Goal: Information Seeking & Learning: Learn about a topic

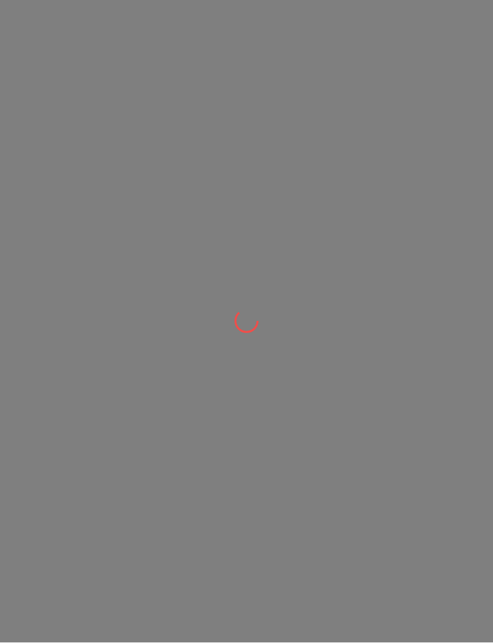
scroll to position [1, 0]
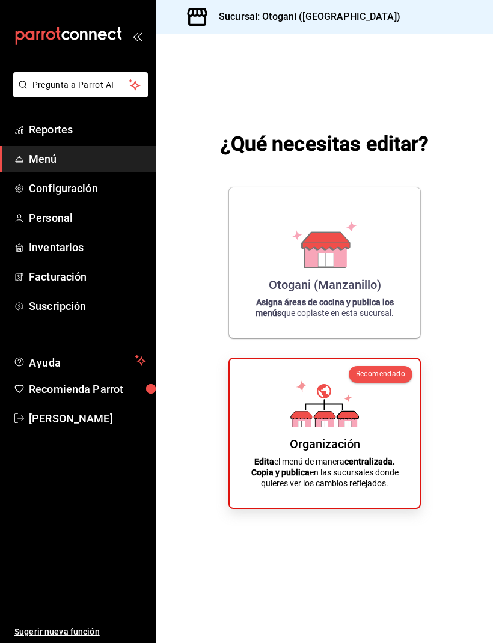
click at [49, 124] on span "Reportes" at bounding box center [87, 129] width 117 height 16
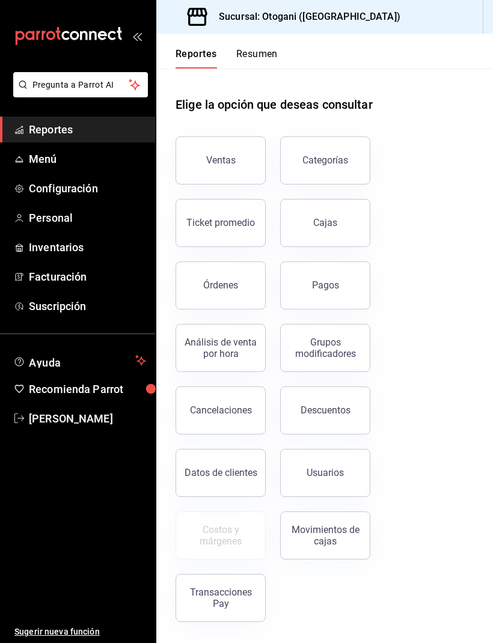
click at [231, 159] on div "Ventas" at bounding box center [220, 159] width 29 height 11
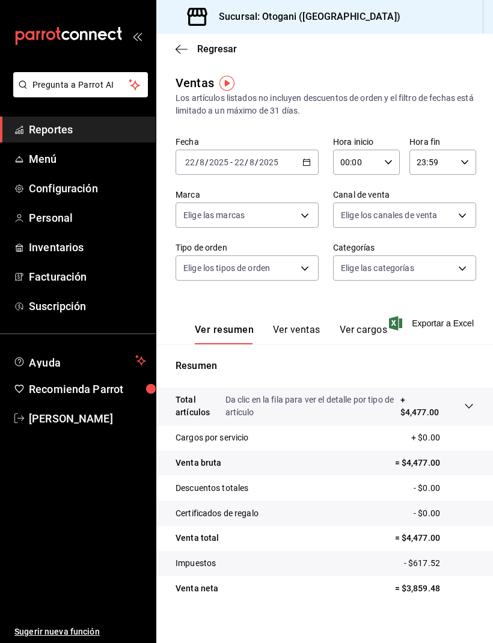
click at [188, 45] on span "Regresar" at bounding box center [205, 48] width 61 height 11
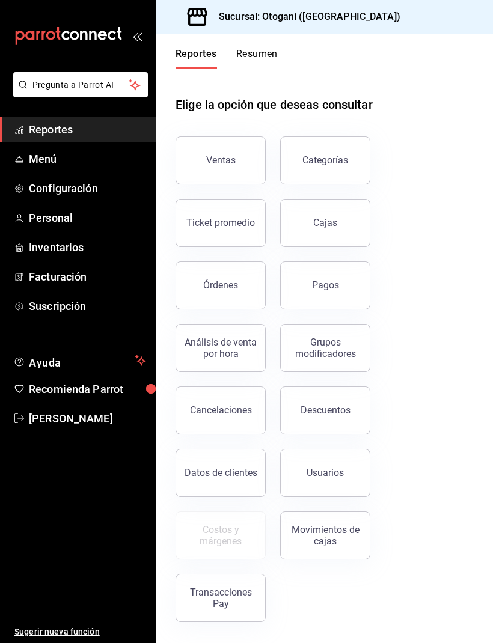
click at [332, 156] on div "Categorías" at bounding box center [325, 159] width 46 height 11
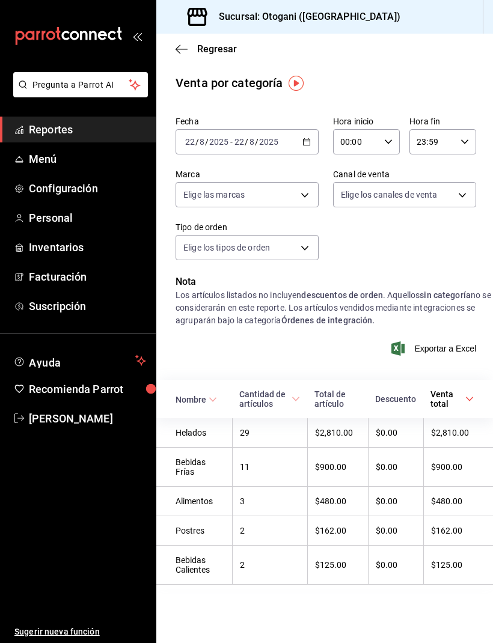
click at [170, 49] on div "Regresar" at bounding box center [324, 49] width 336 height 31
click at [309, 140] on icon "button" at bounding box center [306, 142] width 8 height 8
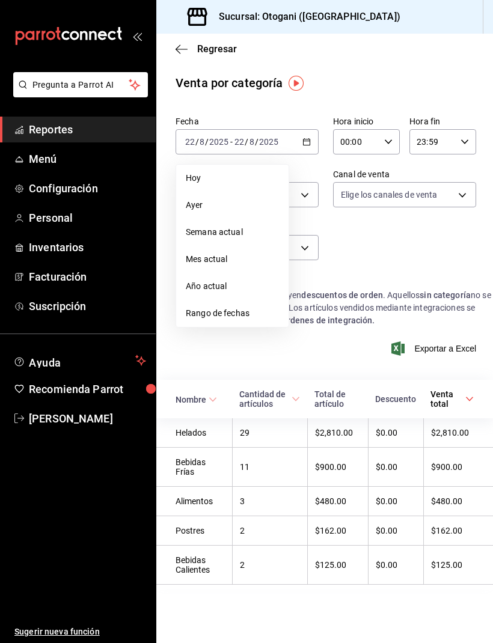
click at [233, 309] on span "Rango de fechas" at bounding box center [232, 313] width 93 height 13
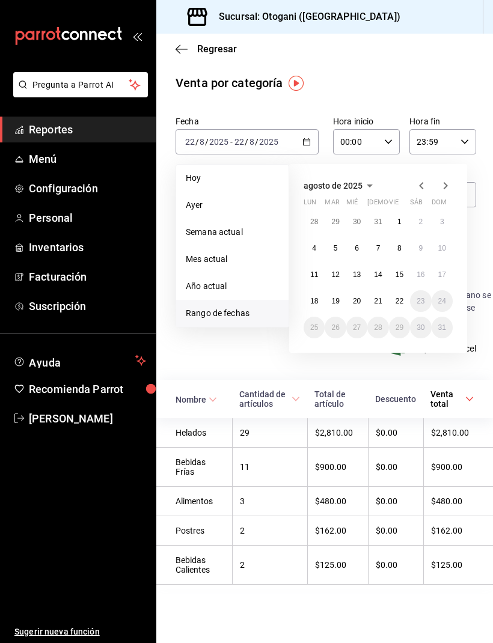
click at [402, 273] on abbr "15" at bounding box center [399, 274] width 8 height 8
click at [400, 278] on abbr "15" at bounding box center [399, 274] width 8 height 8
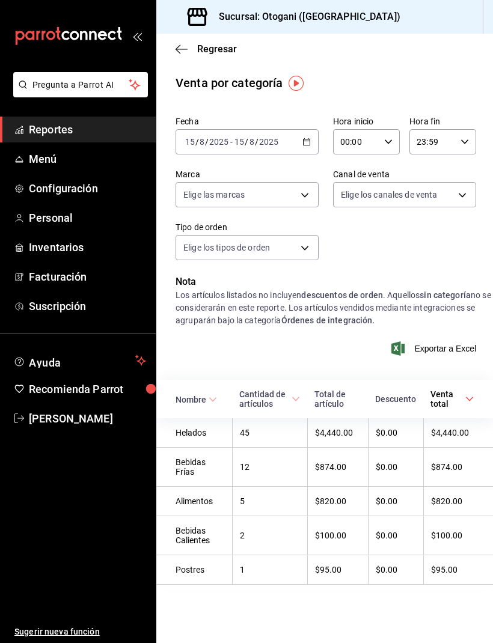
click at [205, 501] on div "Alimentos" at bounding box center [199, 501] width 49 height 10
click at [449, 509] on th "$820.00" at bounding box center [458, 501] width 70 height 29
click at [299, 398] on \(Stroke\) at bounding box center [295, 399] width 7 height 4
click at [463, 198] on body "Pregunta a Parrot AI Reportes Menú Configuración Personal Inventarios Facturaci…" at bounding box center [246, 321] width 493 height 643
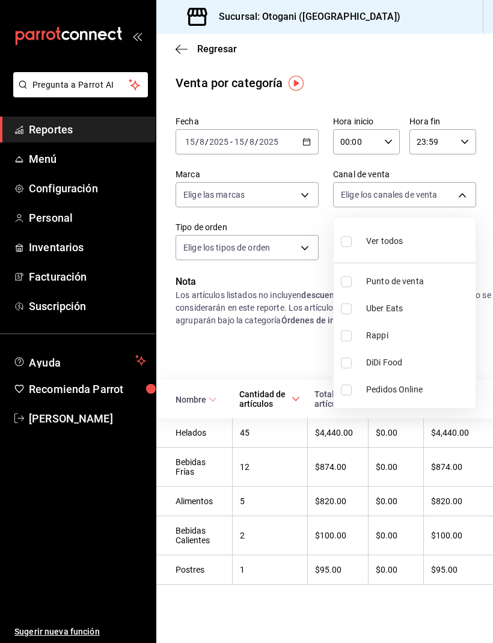
click at [452, 190] on div at bounding box center [246, 321] width 493 height 643
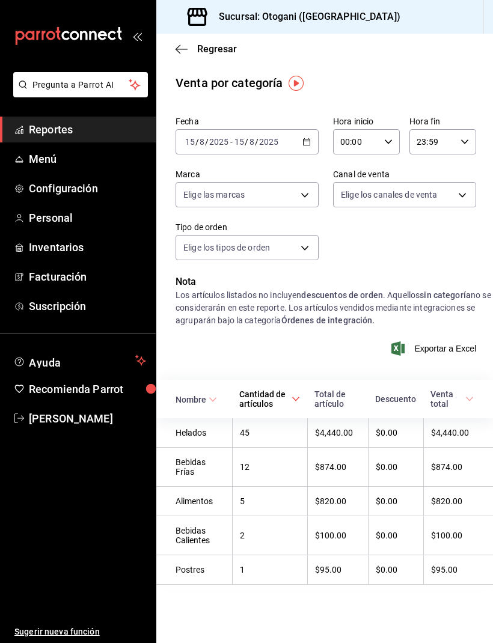
click at [307, 192] on body "Pregunta a Parrot AI Reportes Menú Configuración Personal Inventarios Facturaci…" at bounding box center [246, 321] width 493 height 643
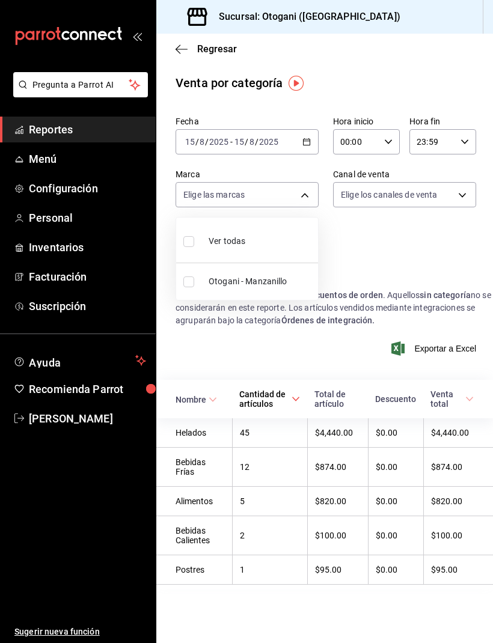
click at [304, 190] on div at bounding box center [246, 321] width 493 height 643
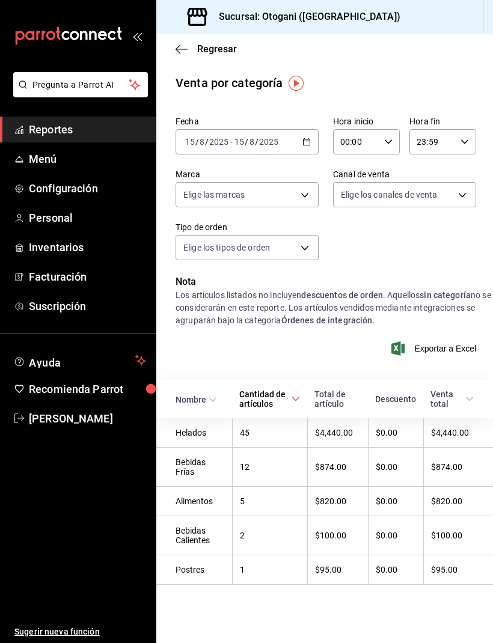
click at [300, 239] on body "Pregunta a Parrot AI Reportes Menú Configuración Personal Inventarios Facturaci…" at bounding box center [246, 321] width 493 height 643
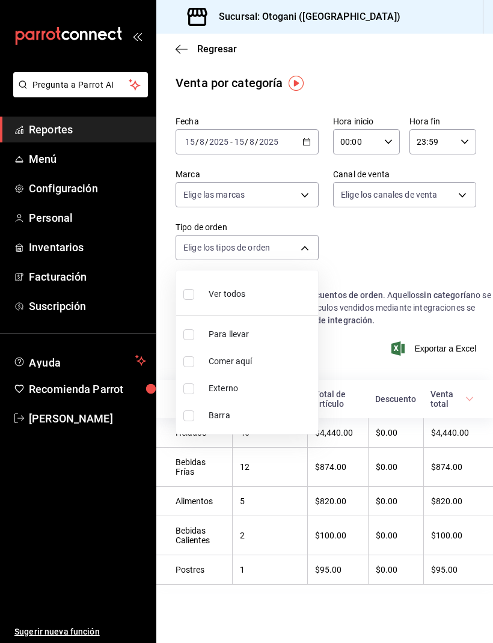
click at [308, 241] on div at bounding box center [246, 321] width 493 height 643
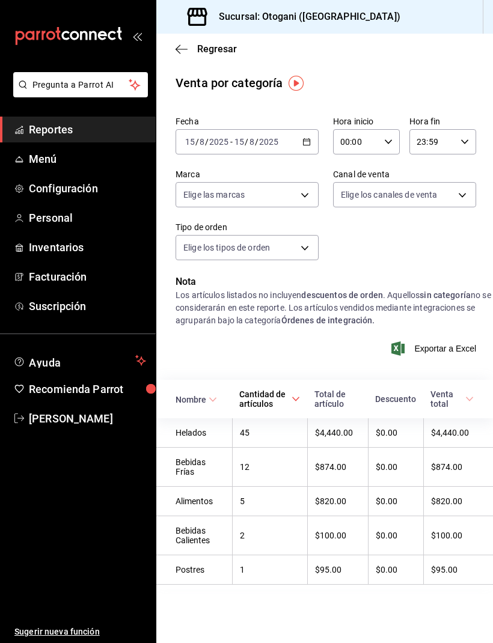
click at [184, 44] on icon "button" at bounding box center [181, 49] width 12 height 11
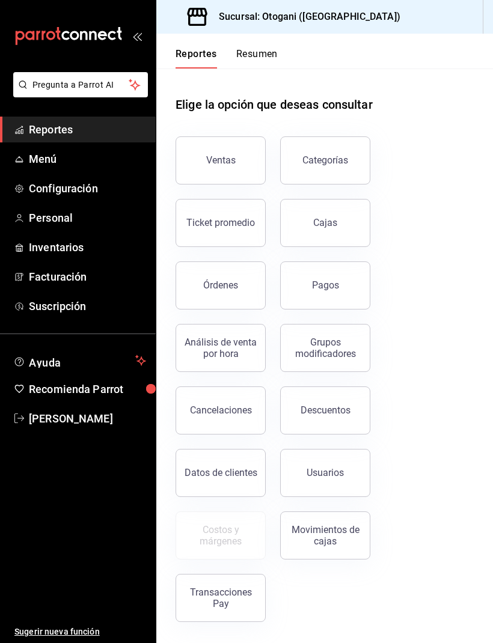
click at [243, 161] on button "Ventas" at bounding box center [220, 160] width 90 height 48
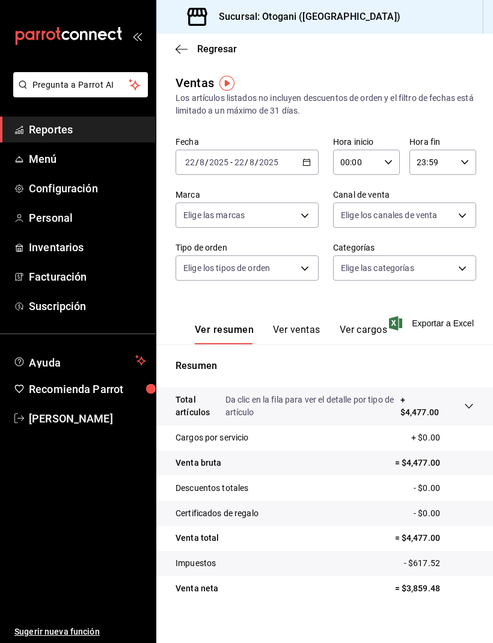
click at [297, 332] on button "Ver ventas" at bounding box center [296, 334] width 47 height 20
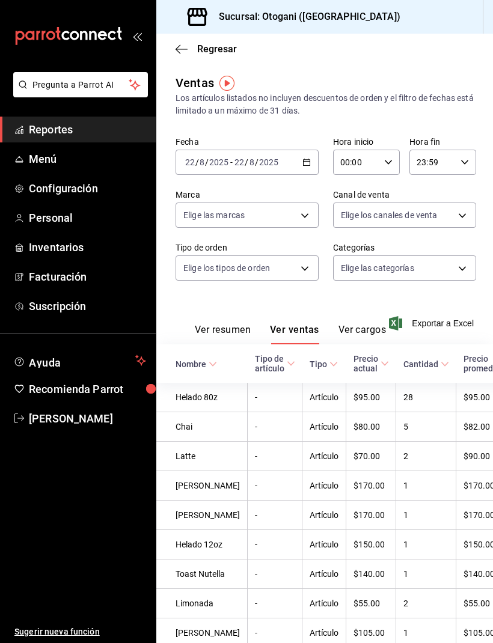
click at [305, 160] on icon "button" at bounding box center [306, 162] width 8 height 8
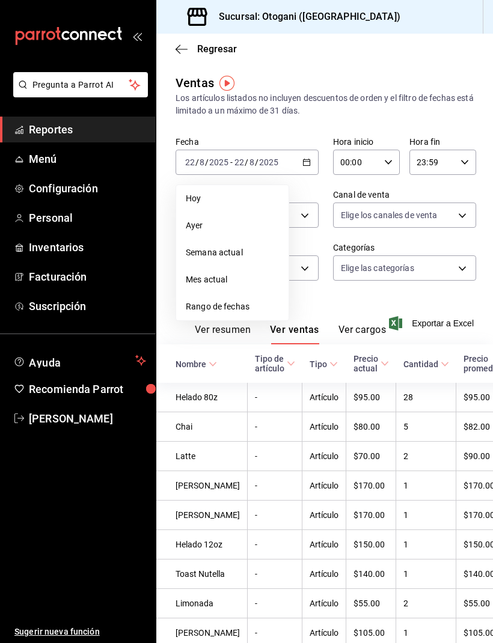
click at [236, 305] on span "Rango de fechas" at bounding box center [232, 306] width 93 height 13
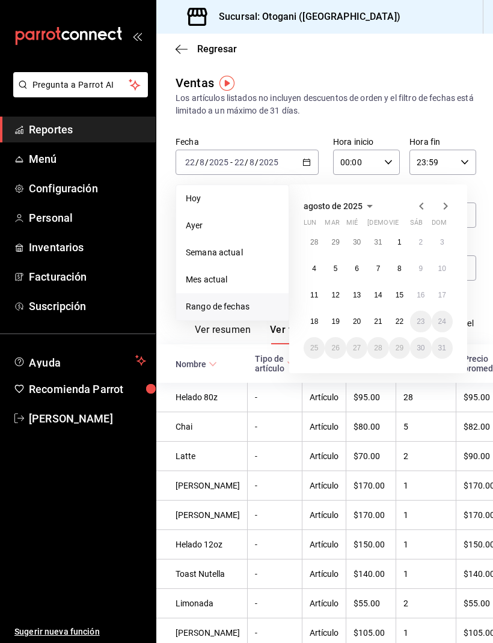
click at [400, 296] on abbr "15" at bounding box center [399, 295] width 8 height 8
click at [397, 323] on abbr "22" at bounding box center [399, 321] width 8 height 8
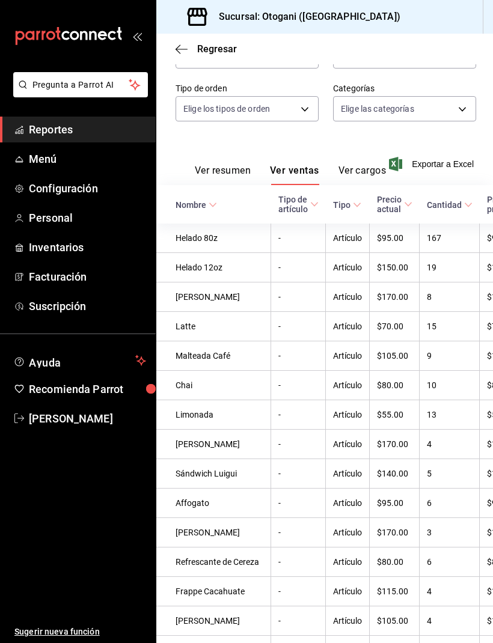
scroll to position [160, 0]
click at [356, 166] on button "Ver cargos" at bounding box center [362, 174] width 48 height 20
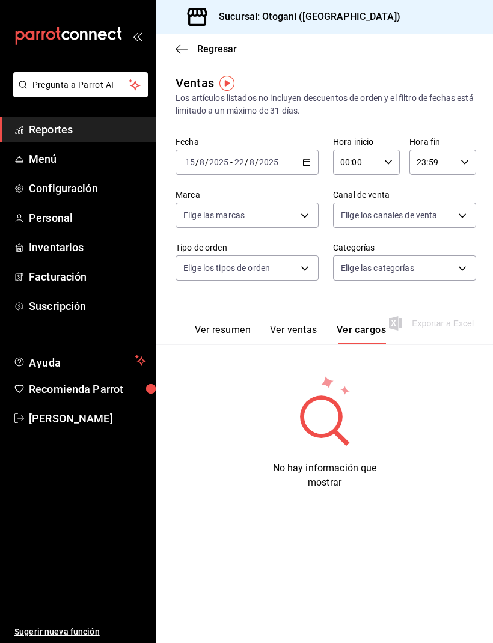
click at [177, 53] on icon "button" at bounding box center [181, 49] width 12 height 11
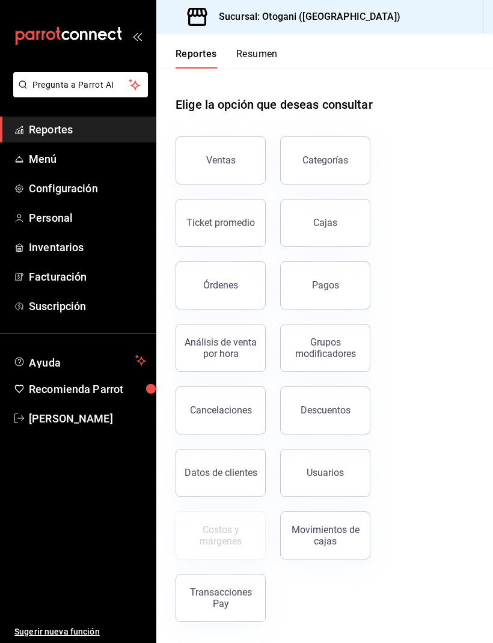
click at [217, 158] on div "Ventas" at bounding box center [220, 159] width 29 height 11
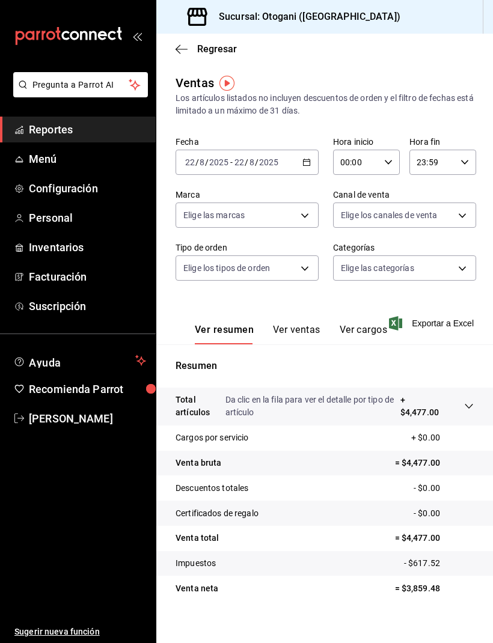
click at [174, 41] on div "Regresar" at bounding box center [324, 49] width 336 height 31
click at [184, 44] on icon "button" at bounding box center [181, 49] width 12 height 11
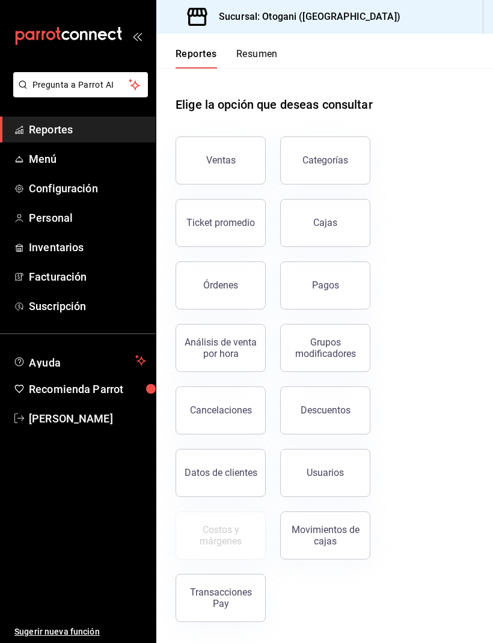
click at [227, 160] on div "Ventas" at bounding box center [220, 159] width 29 height 11
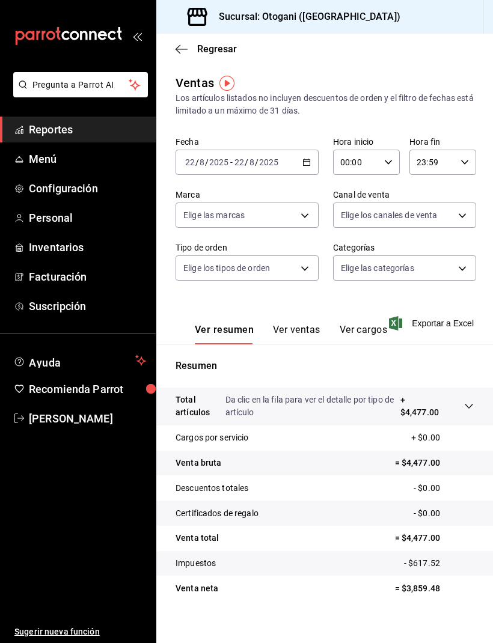
click at [294, 333] on button "Ver ventas" at bounding box center [296, 334] width 47 height 20
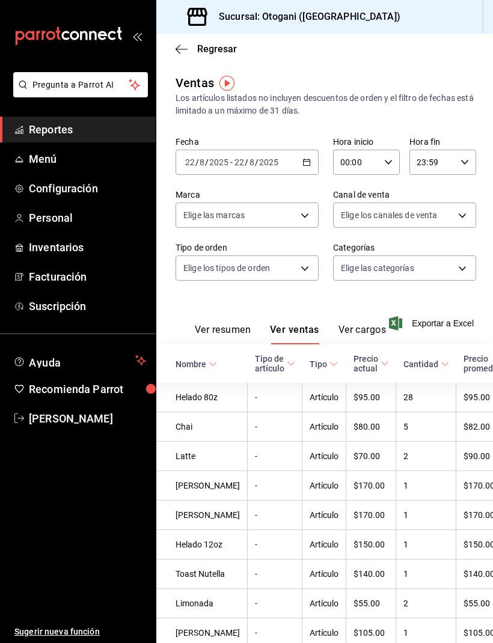
click at [311, 157] on div "[DATE] [DATE] - [DATE] [DATE]" at bounding box center [246, 162] width 143 height 25
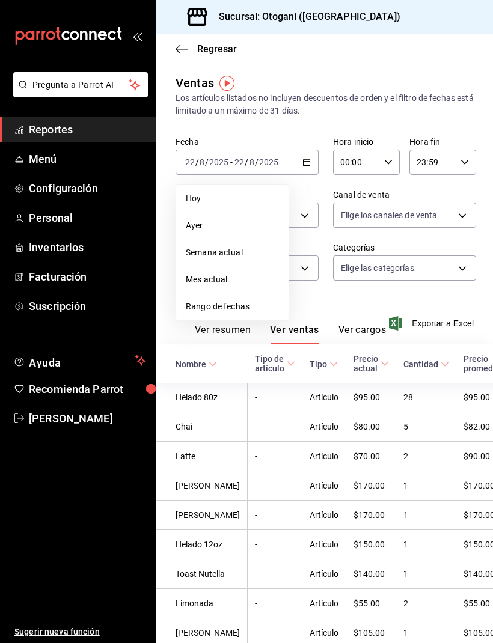
click at [227, 305] on span "Rango de fechas" at bounding box center [232, 306] width 93 height 13
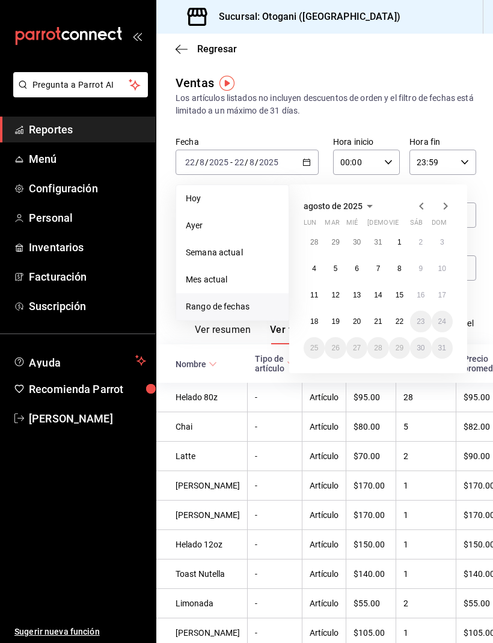
click at [399, 294] on abbr "15" at bounding box center [399, 295] width 8 height 8
click at [398, 319] on abbr "22" at bounding box center [399, 321] width 8 height 8
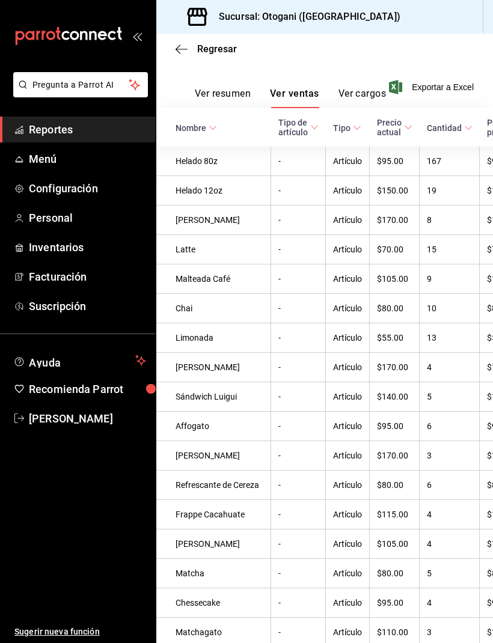
click at [422, 441] on td "6" at bounding box center [449, 426] width 60 height 29
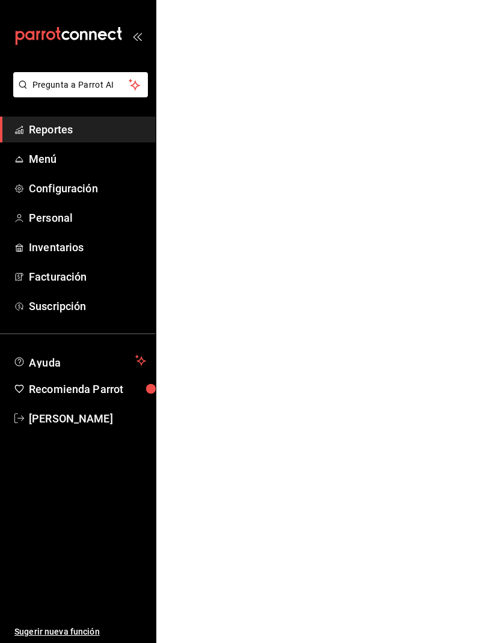
click at [421, 0] on html "Pregunta a Parrot AI Reportes Menú Configuración Personal Inventarios Facturaci…" at bounding box center [246, 0] width 493 height 0
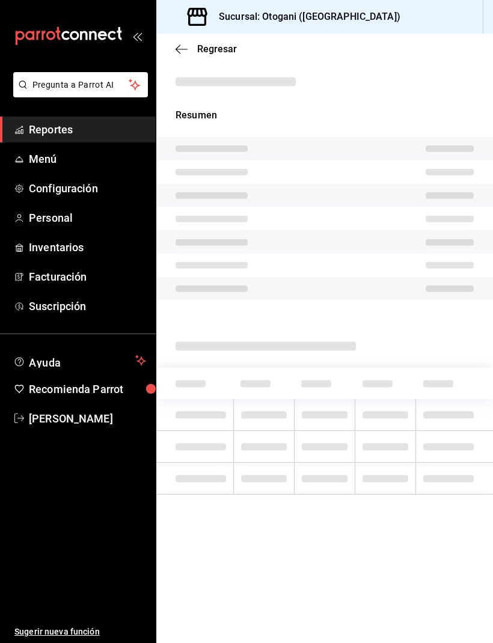
click at [397, 491] on td at bounding box center [385, 479] width 61 height 32
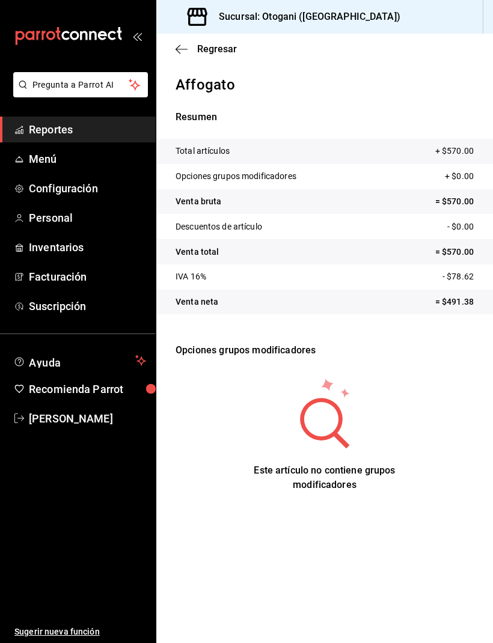
click at [180, 52] on icon "button" at bounding box center [181, 49] width 12 height 11
click at [189, 43] on span "Regresar" at bounding box center [205, 48] width 61 height 11
click at [186, 44] on icon "button" at bounding box center [181, 49] width 12 height 11
click at [52, 141] on link "Reportes" at bounding box center [78, 130] width 156 height 26
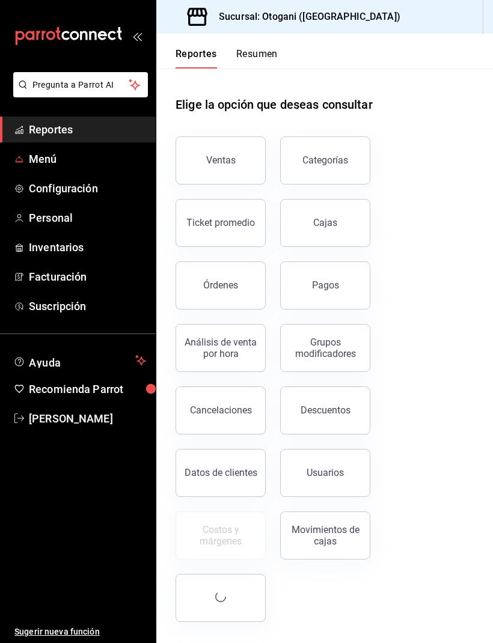
click at [39, 165] on span "Menú" at bounding box center [87, 159] width 117 height 16
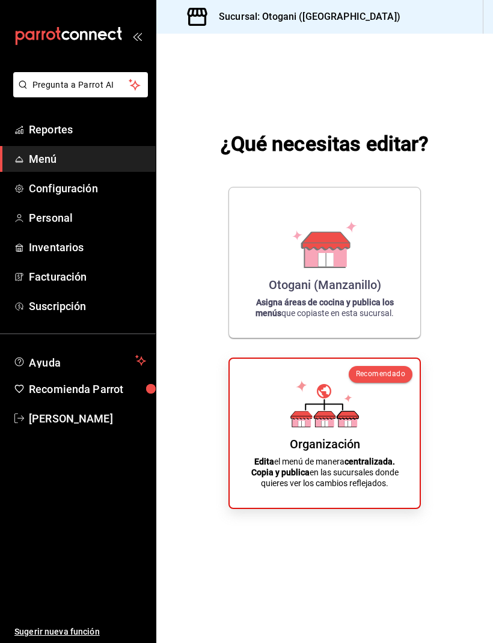
click at [46, 129] on span "Reportes" at bounding box center [87, 129] width 117 height 16
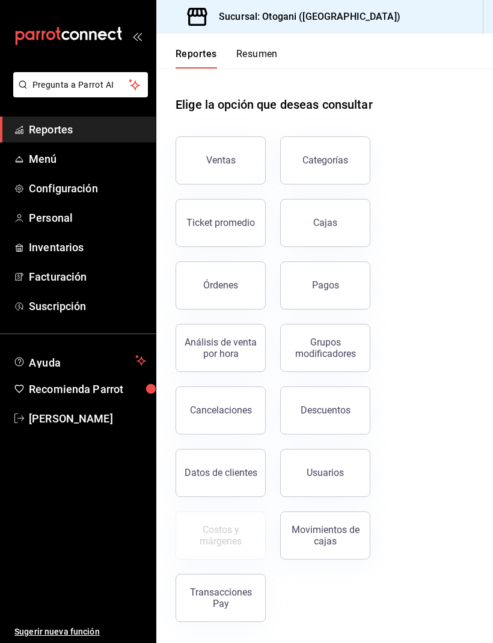
click at [218, 156] on div "Ventas" at bounding box center [220, 159] width 29 height 11
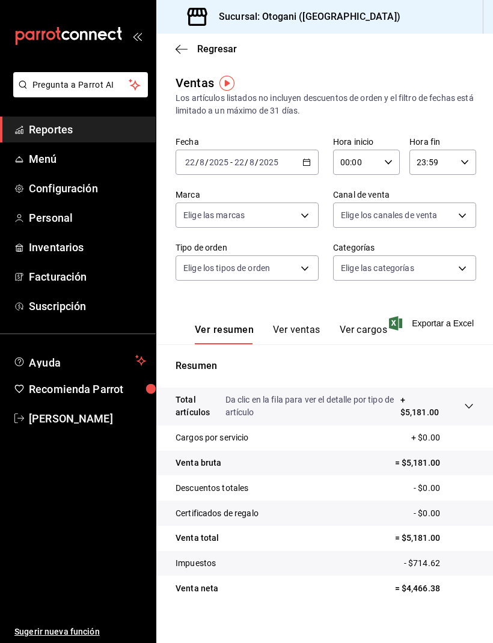
click at [53, 222] on span "Personal" at bounding box center [87, 218] width 117 height 16
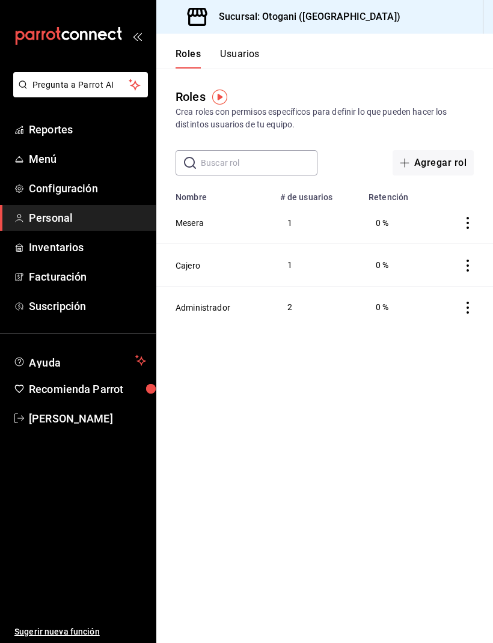
click at [61, 183] on span "Configuración" at bounding box center [87, 188] width 117 height 16
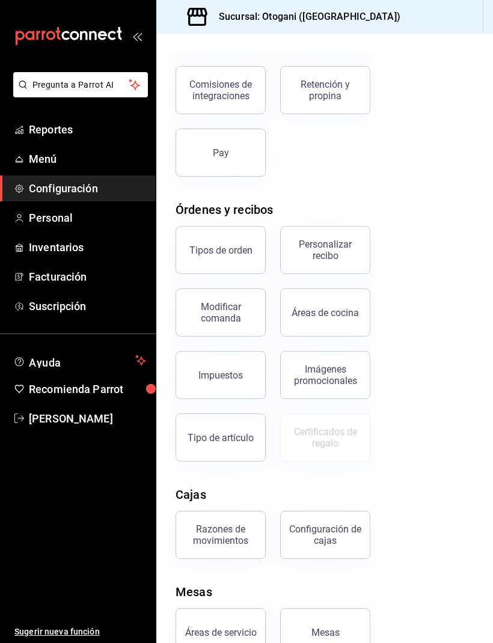
scroll to position [184, 0]
click at [53, 129] on span "Reportes" at bounding box center [87, 129] width 117 height 16
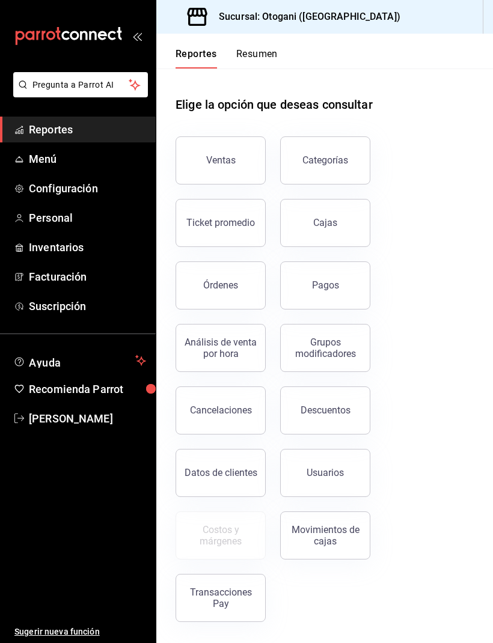
click at [241, 153] on button "Ventas" at bounding box center [220, 160] width 90 height 48
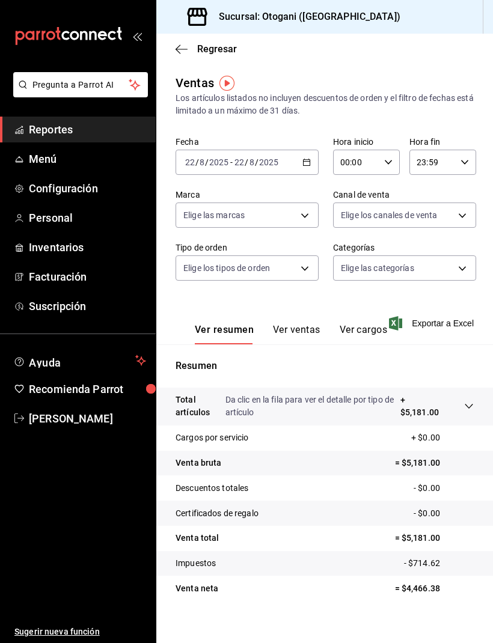
click at [55, 132] on span "Reportes" at bounding box center [87, 129] width 117 height 16
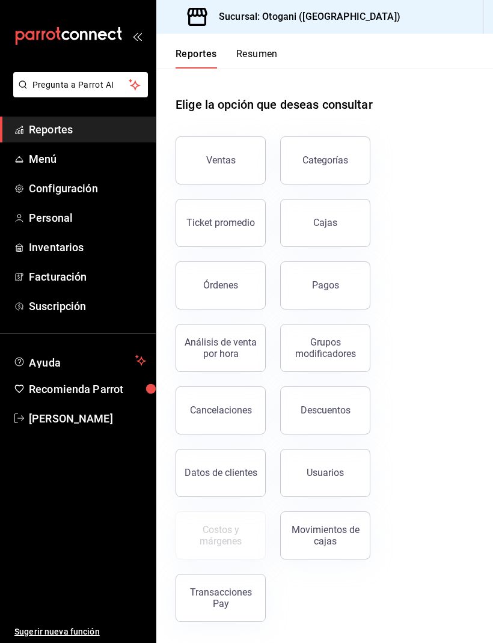
click at [240, 142] on button "Ventas" at bounding box center [220, 160] width 90 height 48
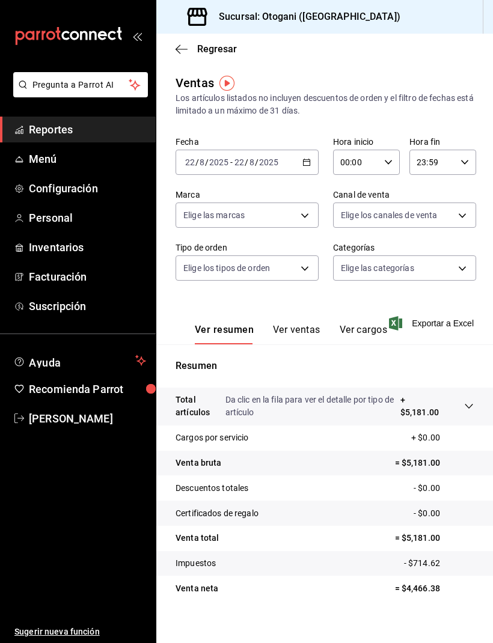
click at [304, 160] on \(Stroke\) "button" at bounding box center [306, 162] width 7 height 7
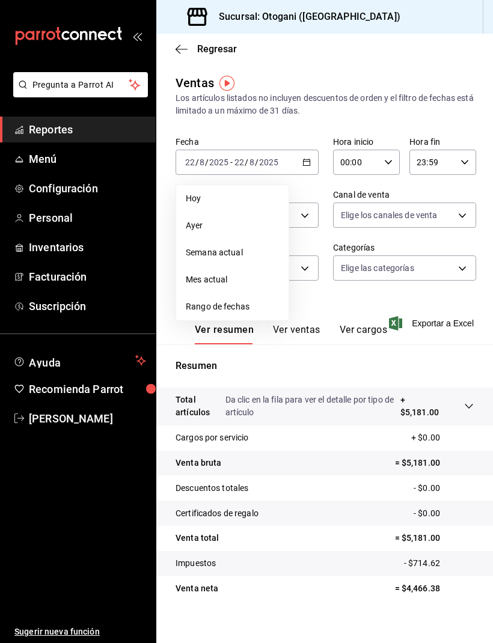
click at [235, 309] on span "Rango de fechas" at bounding box center [232, 306] width 93 height 13
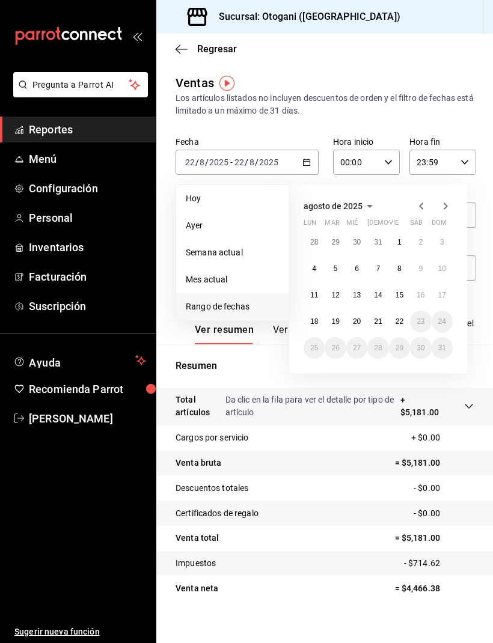
click at [403, 294] on abbr "15" at bounding box center [399, 295] width 8 height 8
click at [401, 325] on abbr "22" at bounding box center [399, 321] width 8 height 8
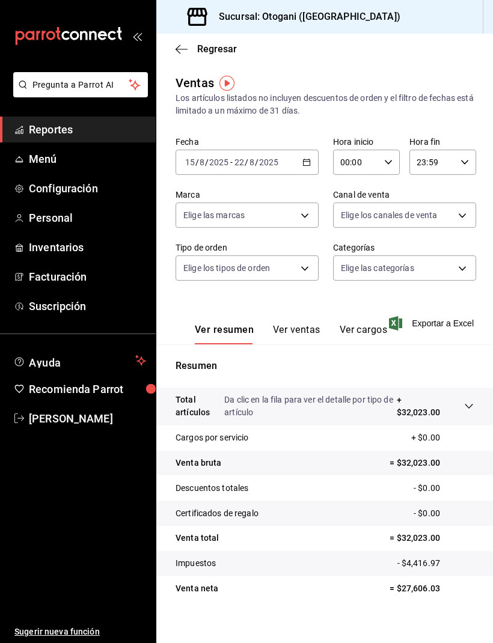
click at [299, 330] on button "Ver ventas" at bounding box center [296, 334] width 47 height 20
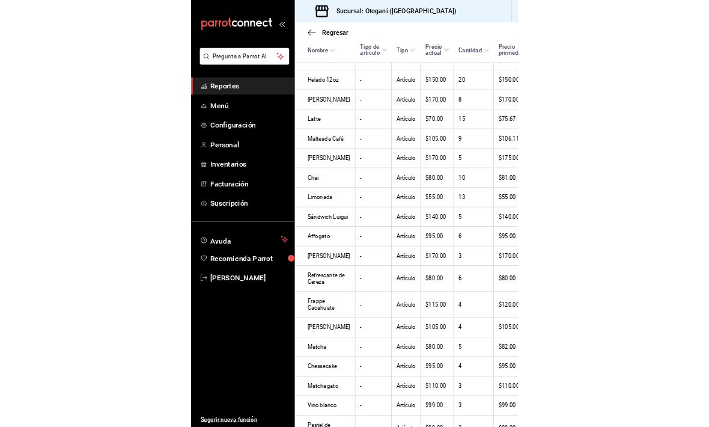
scroll to position [330, 0]
